Goal: Feedback & Contribution: Submit feedback/report problem

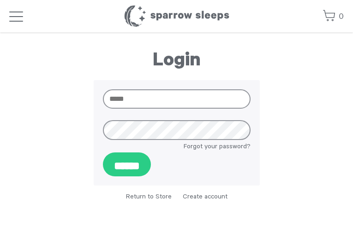
type input "**********"
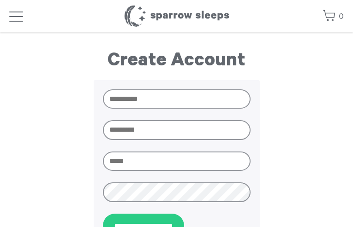
type input "**********"
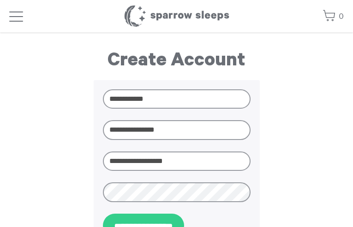
type input "**********"
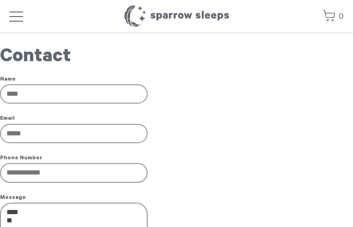
type input "**********"
